Goal: Task Accomplishment & Management: Manage account settings

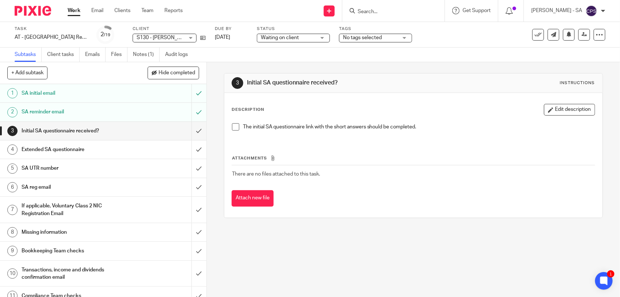
click at [233, 127] on span at bounding box center [235, 126] width 7 height 7
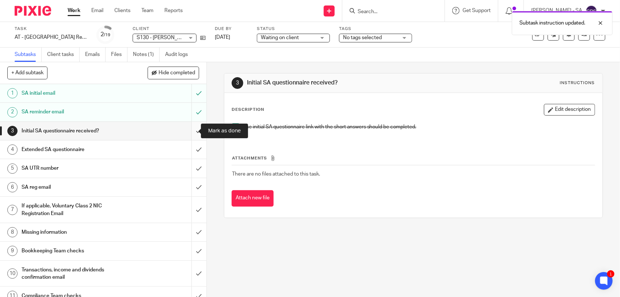
click at [189, 130] on input "submit" at bounding box center [103, 131] width 206 height 18
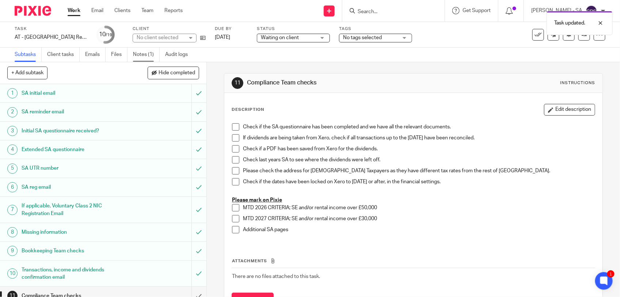
click at [143, 55] on link "Notes (1)" at bounding box center [146, 54] width 27 height 14
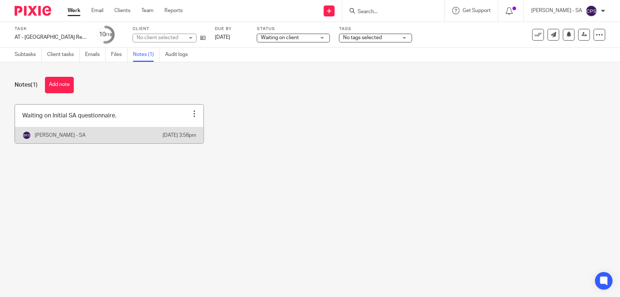
click at [152, 114] on link at bounding box center [109, 123] width 189 height 39
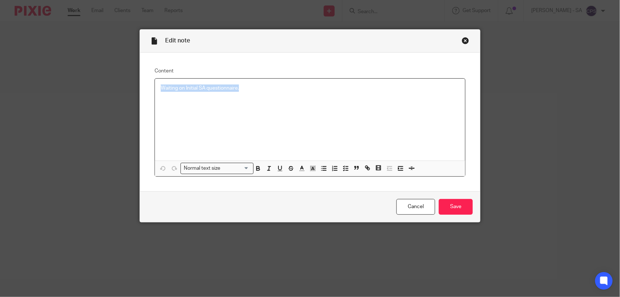
drag, startPoint x: 155, startPoint y: 88, endPoint x: 246, endPoint y: 89, distance: 90.6
click at [246, 89] on div "Waiting on Initial SA questionnaire." at bounding box center [310, 120] width 310 height 82
click at [341, 167] on button "button" at bounding box center [345, 168] width 9 height 9
click at [162, 88] on span at bounding box center [164, 87] width 7 height 7
click at [454, 211] on input "Save" at bounding box center [456, 207] width 34 height 16
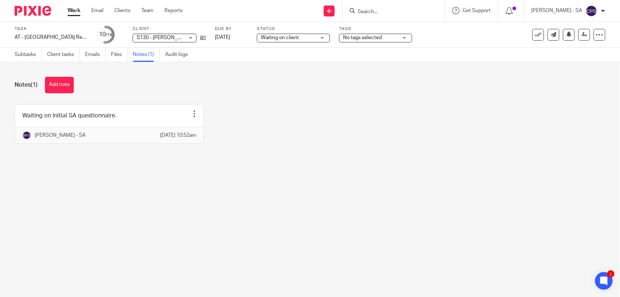
click at [407, 12] on input "Search" at bounding box center [390, 12] width 66 height 7
click at [377, 10] on input "Search" at bounding box center [390, 12] width 66 height 7
click at [372, 9] on input "Search" at bounding box center [390, 12] width 66 height 7
paste input "Camiel"
type input "Camiel"
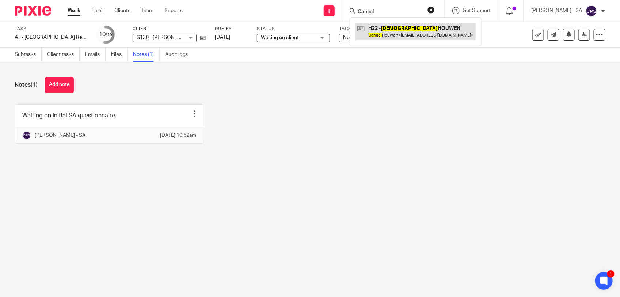
click at [407, 35] on link at bounding box center [415, 31] width 120 height 17
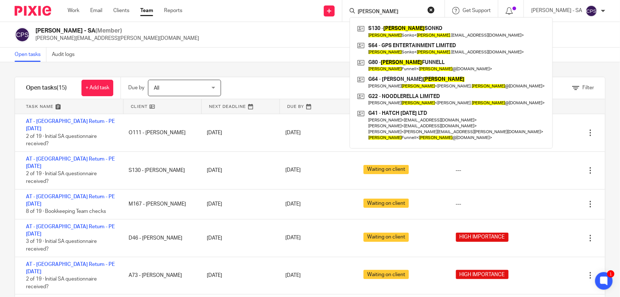
scroll to position [26, 0]
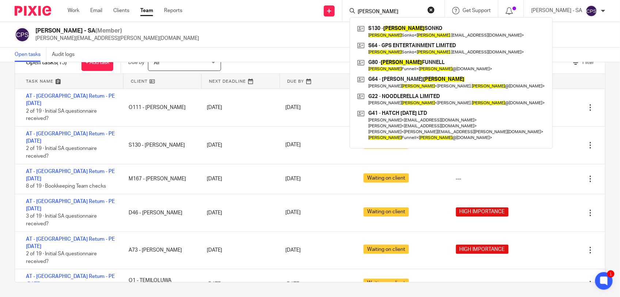
click at [269, 37] on div "Chirag Patoliya - SA (Member) chirag.patoliya@confiancebizsol.com" at bounding box center [310, 34] width 591 height 15
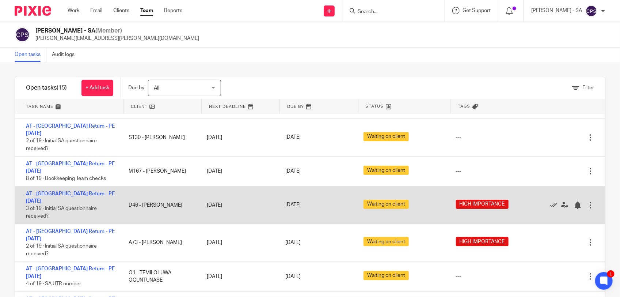
scroll to position [46, 0]
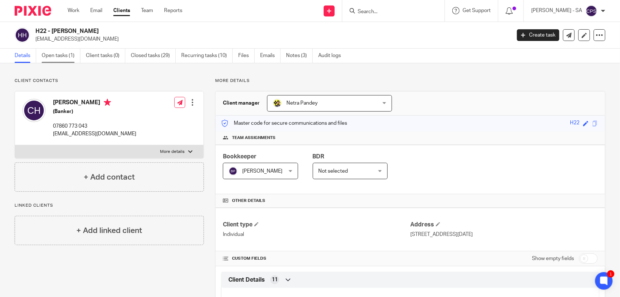
click at [56, 53] on link "Open tasks (1)" at bounding box center [61, 56] width 39 height 14
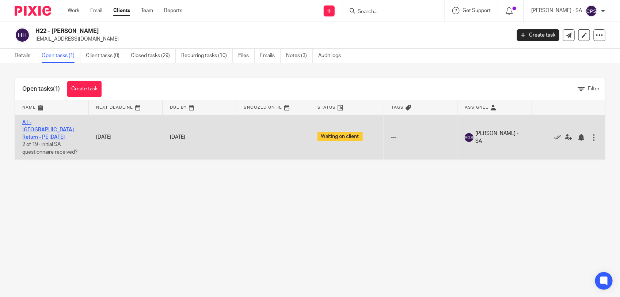
click at [57, 120] on link "AT - [GEOGRAPHIC_DATA] Return - PE [DATE]" at bounding box center [48, 130] width 52 height 20
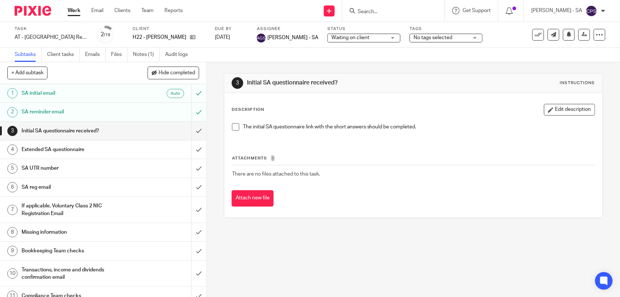
click at [233, 127] on span at bounding box center [235, 126] width 7 height 7
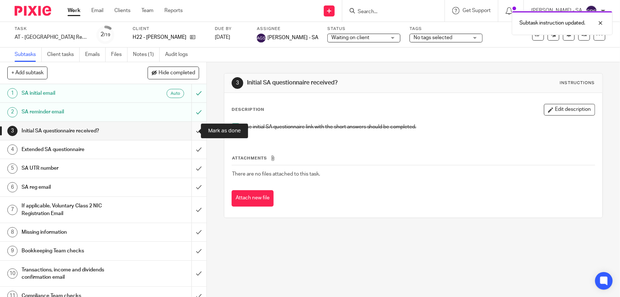
click at [191, 132] on input "submit" at bounding box center [103, 131] width 206 height 18
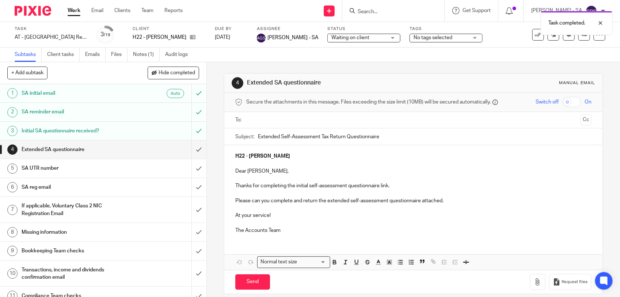
click at [264, 125] on ul at bounding box center [414, 120] width 334 height 12
click at [290, 121] on input "text" at bounding box center [413, 120] width 329 height 8
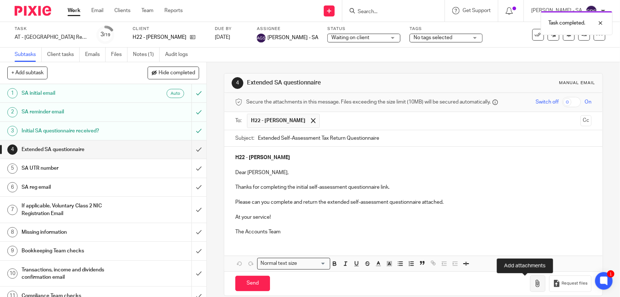
click at [534, 287] on icon "button" at bounding box center [537, 282] width 7 height 7
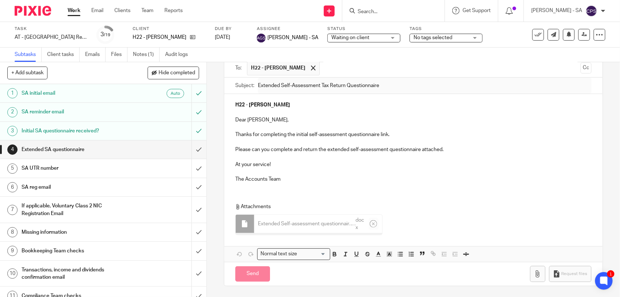
scroll to position [52, 0]
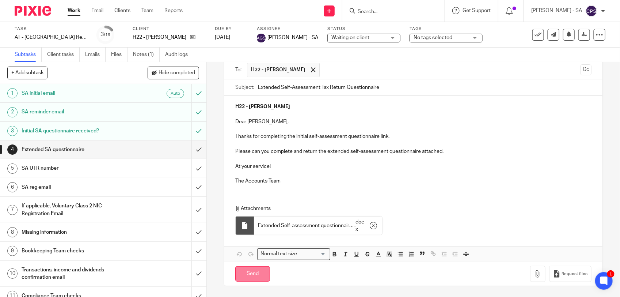
click at [255, 272] on input "Send" at bounding box center [252, 274] width 35 height 16
type input "Sent"
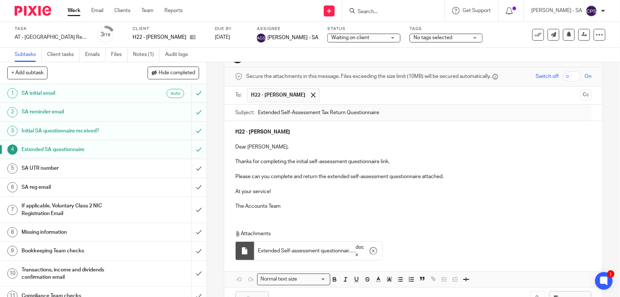
scroll to position [0, 0]
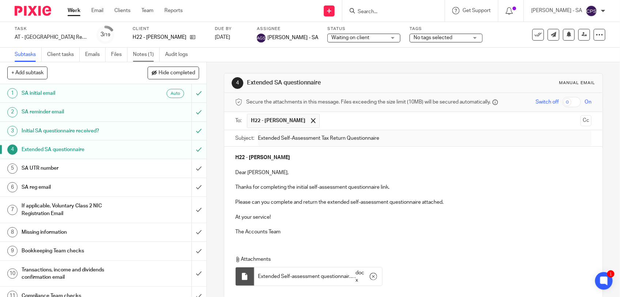
click at [144, 56] on link "Notes (1)" at bounding box center [146, 54] width 27 height 14
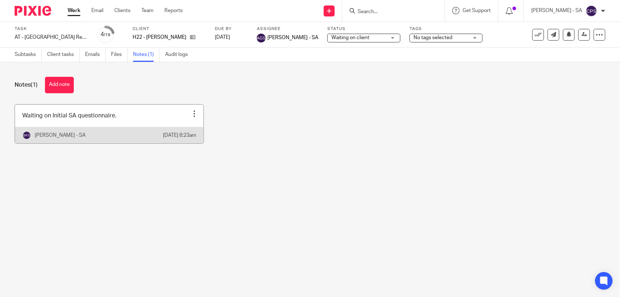
click at [130, 120] on link at bounding box center [109, 123] width 189 height 39
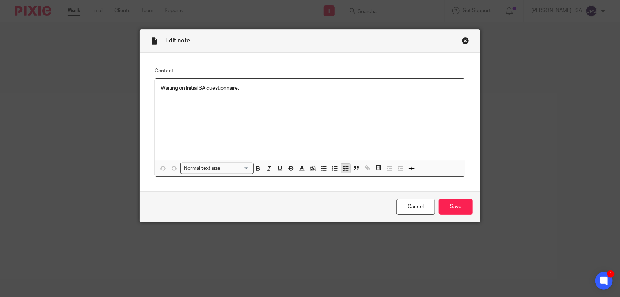
click at [342, 167] on icon "button" at bounding box center [345, 168] width 7 height 7
drag, startPoint x: 157, startPoint y: 87, endPoint x: 260, endPoint y: 94, distance: 102.5
click at [260, 94] on div "Waiting on Initial SA questionnaire." at bounding box center [310, 120] width 310 height 82
click at [341, 166] on button "button" at bounding box center [345, 168] width 9 height 9
click at [172, 100] on p at bounding box center [316, 98] width 288 height 7
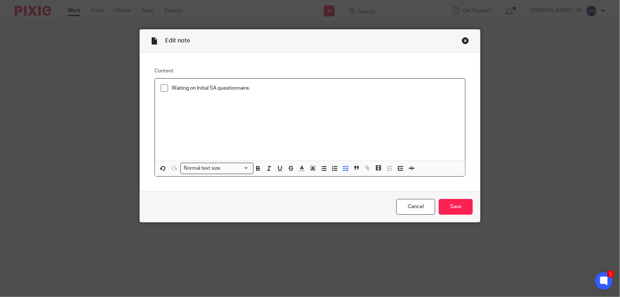
click at [161, 89] on span at bounding box center [164, 87] width 7 height 7
click at [449, 207] on input "Save" at bounding box center [456, 207] width 34 height 16
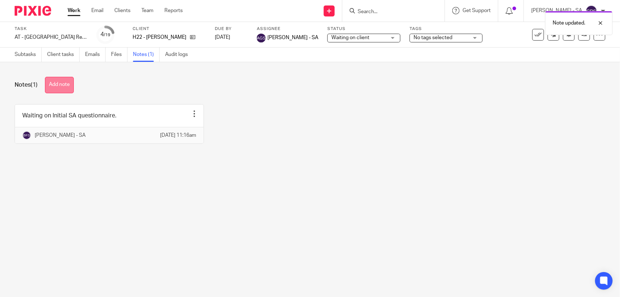
click at [56, 85] on button "Add note" at bounding box center [59, 85] width 29 height 16
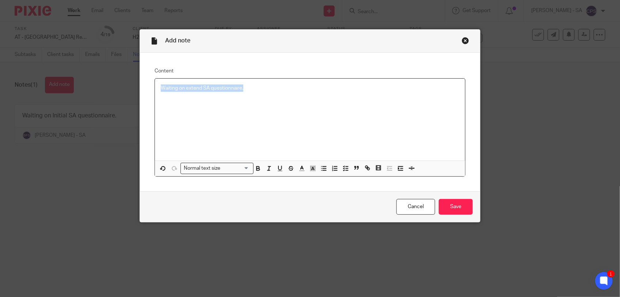
drag, startPoint x: 158, startPoint y: 90, endPoint x: 260, endPoint y: 93, distance: 102.0
click at [260, 93] on div "Waiting on extend SA questionnaire." at bounding box center [310, 120] width 310 height 82
click at [342, 167] on icon "button" at bounding box center [345, 168] width 7 height 7
click at [275, 82] on div "Waiting on extend SA questionnaire." at bounding box center [310, 120] width 310 height 82
click at [460, 210] on input "Save" at bounding box center [456, 207] width 34 height 16
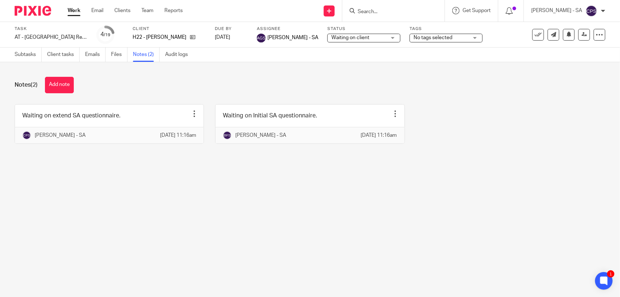
click at [147, 16] on div "Work Email Clients Team Reports Work Email Clients Team Reports Settings" at bounding box center [126, 11] width 133 height 22
click at [147, 14] on link "Team" at bounding box center [147, 10] width 12 height 7
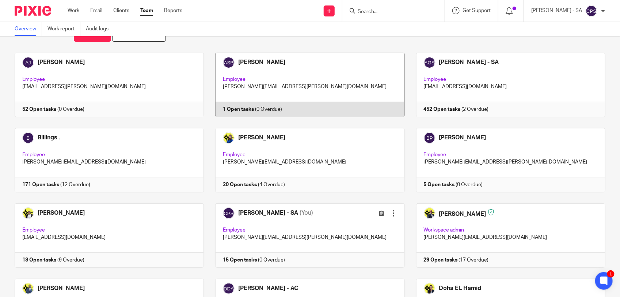
scroll to position [46, 0]
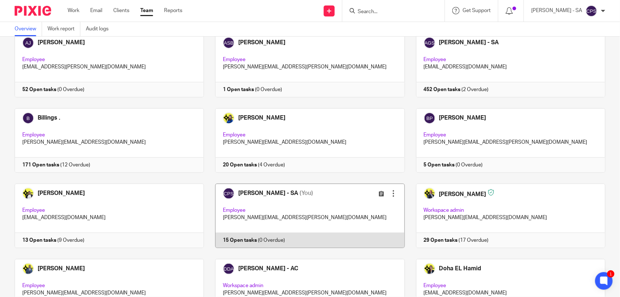
click at [330, 204] on link at bounding box center [304, 215] width 201 height 64
